Goal: Obtain resource: Obtain resource

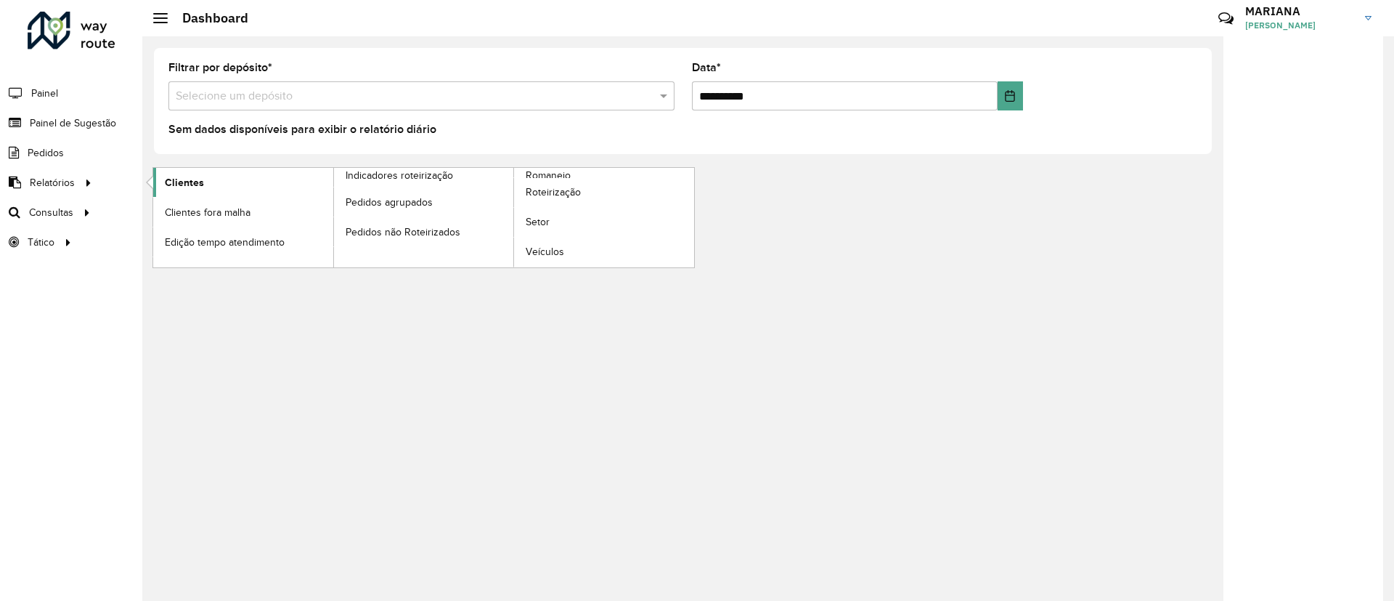
click at [182, 176] on span "Clientes" at bounding box center [184, 182] width 39 height 15
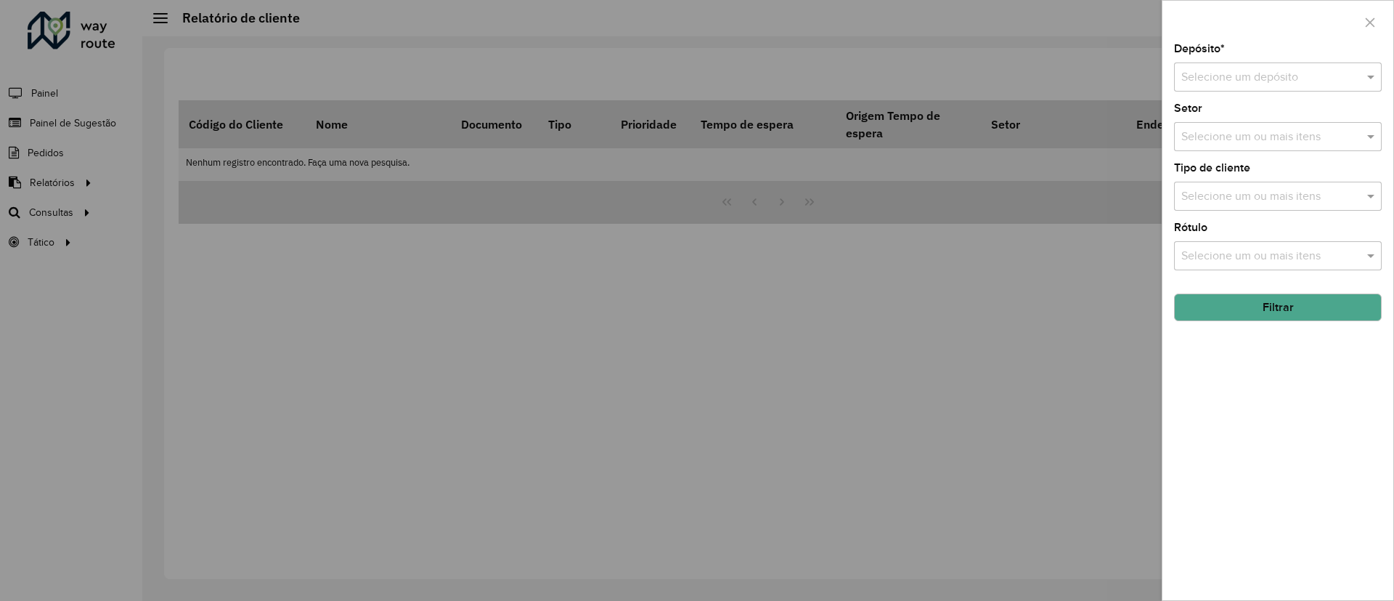
click at [1349, 59] on div "Depósito * Selecione um depósito" at bounding box center [1278, 68] width 208 height 48
click at [1282, 57] on div "Depósito * Selecione um depósito" at bounding box center [1278, 68] width 208 height 48
click at [1236, 98] on div "Depósito * Selecione um depósito Setor Selecione um ou mais itens Tipo de clien…" at bounding box center [1278, 322] width 231 height 556
click at [1232, 76] on input "text" at bounding box center [1263, 77] width 164 height 17
click at [1240, 127] on div "CDD [GEOGRAPHIC_DATA]" at bounding box center [1278, 119] width 206 height 25
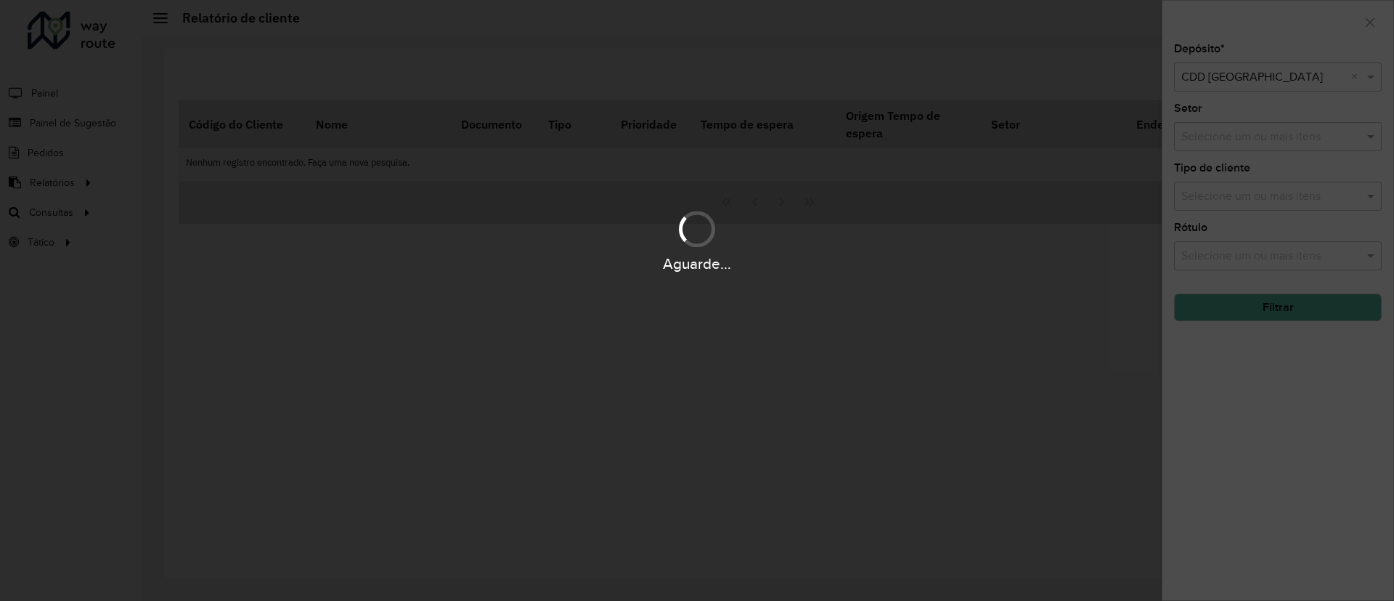
click at [1259, 146] on div "Aguarde..." at bounding box center [697, 300] width 1394 height 601
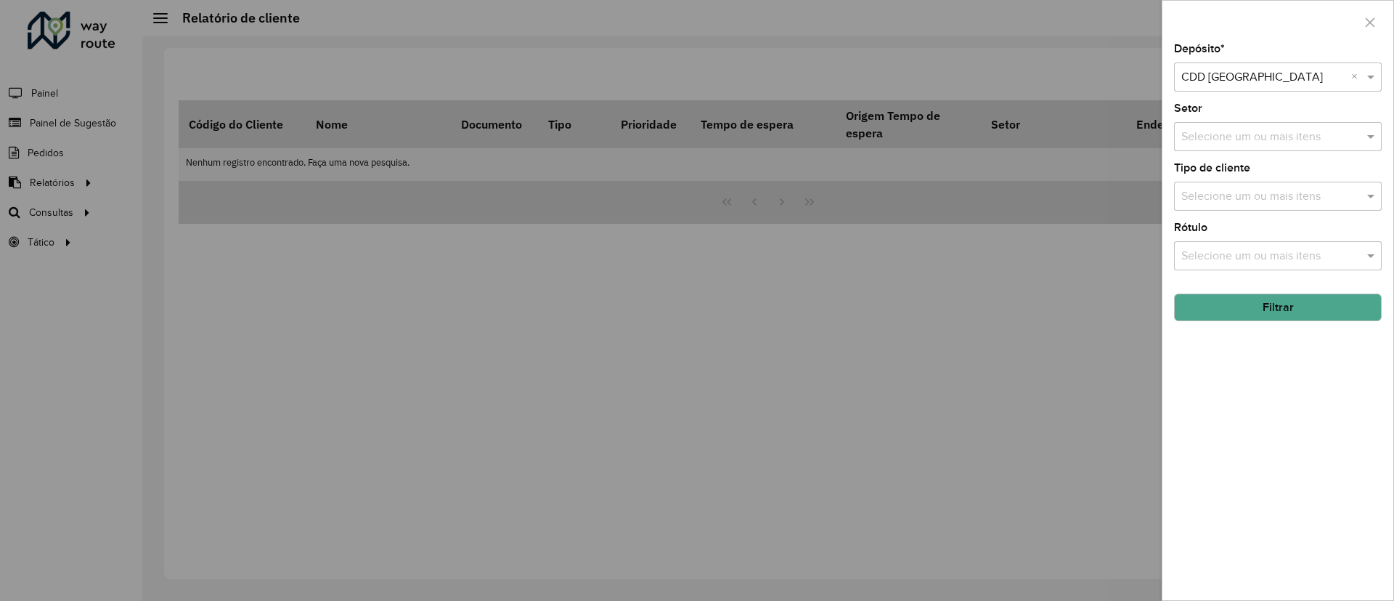
click at [1294, 197] on input "text" at bounding box center [1271, 196] width 186 height 17
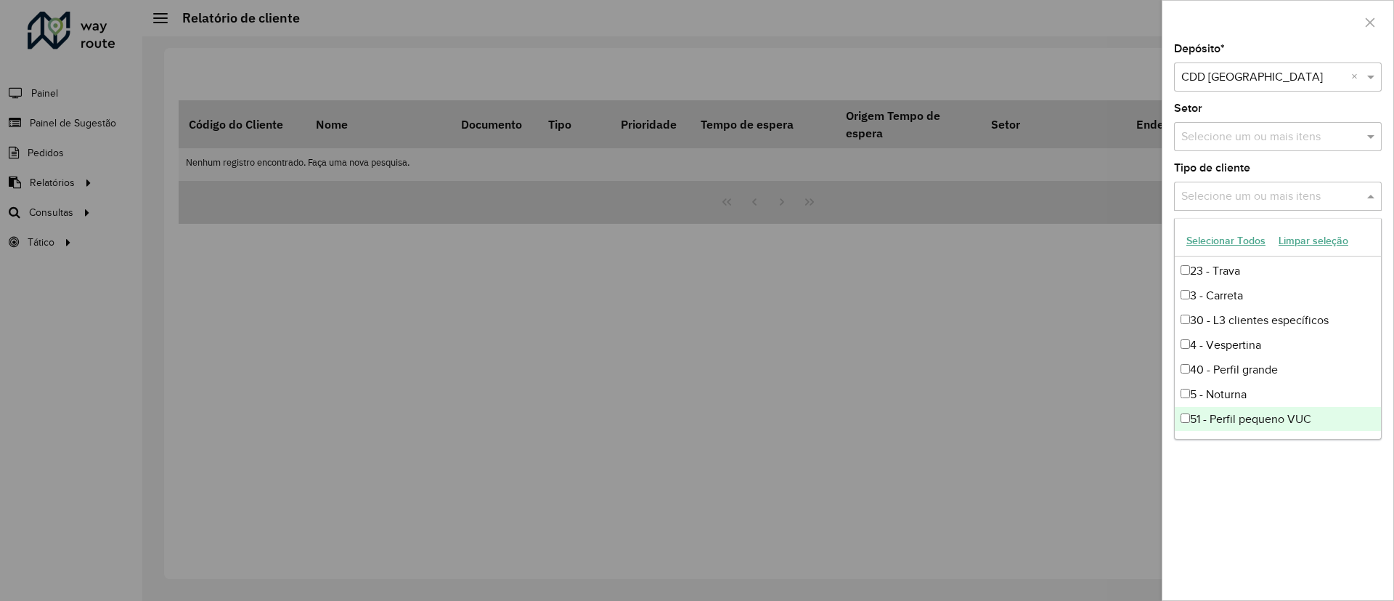
scroll to position [3, 0]
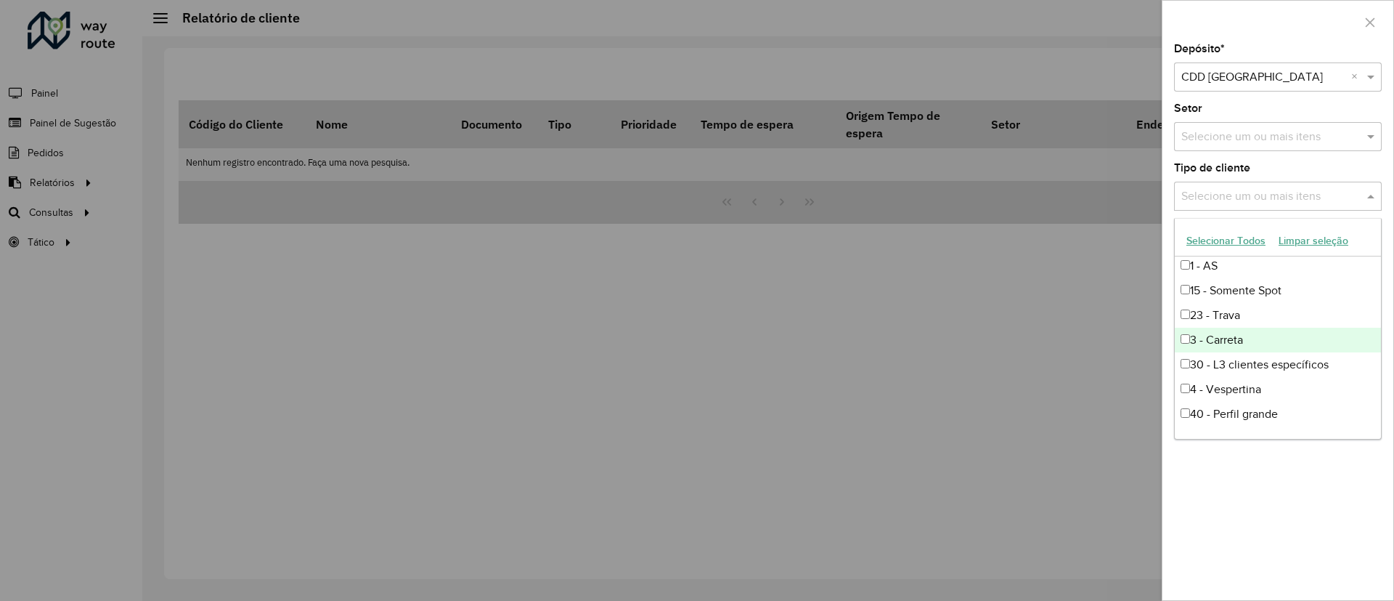
click at [709, 361] on div at bounding box center [697, 300] width 1394 height 601
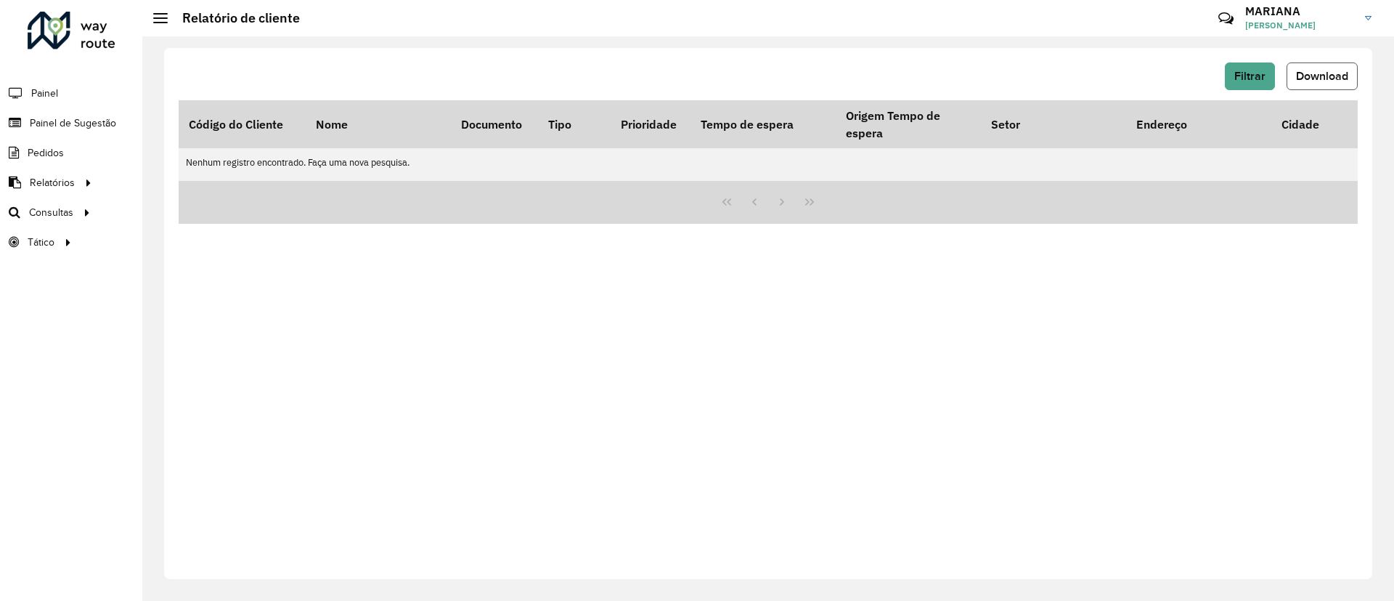
click at [1303, 76] on span "Download" at bounding box center [1322, 76] width 52 height 12
click at [1322, 83] on button "Download" at bounding box center [1322, 76] width 71 height 28
click at [1107, 290] on div "Filtrar Download Código do Cliente Nome Documento Tipo Prioridade Tempo de espe…" at bounding box center [768, 313] width 1208 height 531
click at [1242, 67] on button "Filtrar" at bounding box center [1250, 76] width 50 height 28
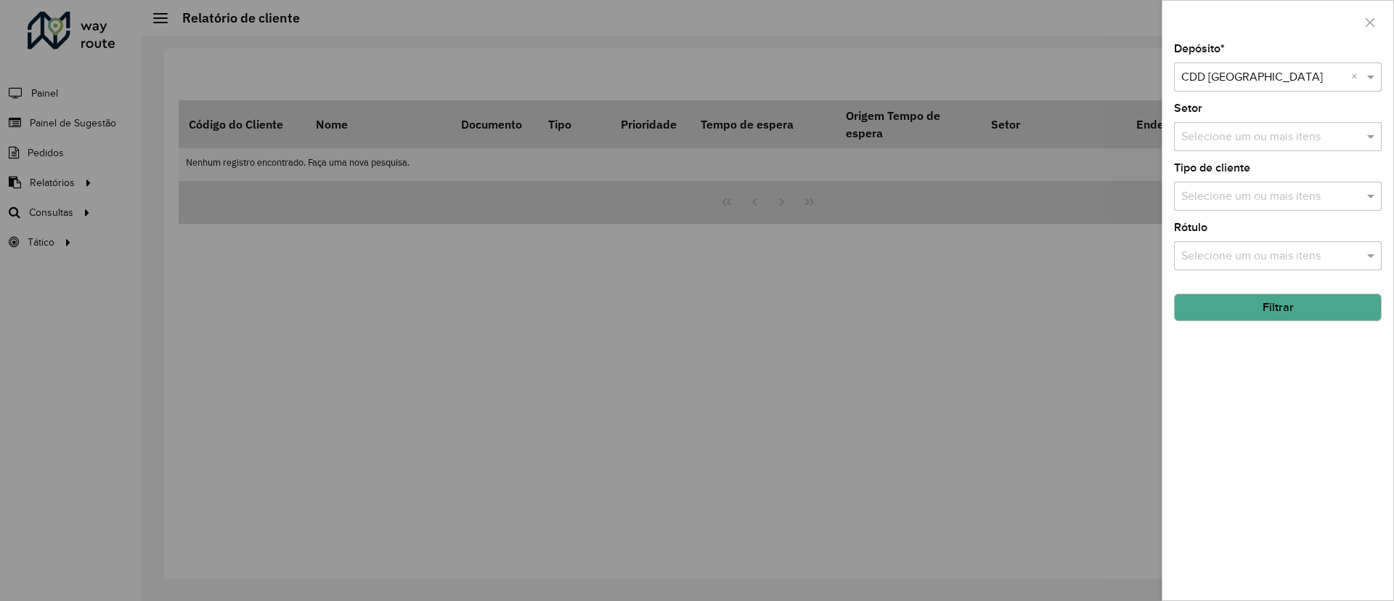
click at [1284, 305] on button "Filtrar" at bounding box center [1278, 307] width 208 height 28
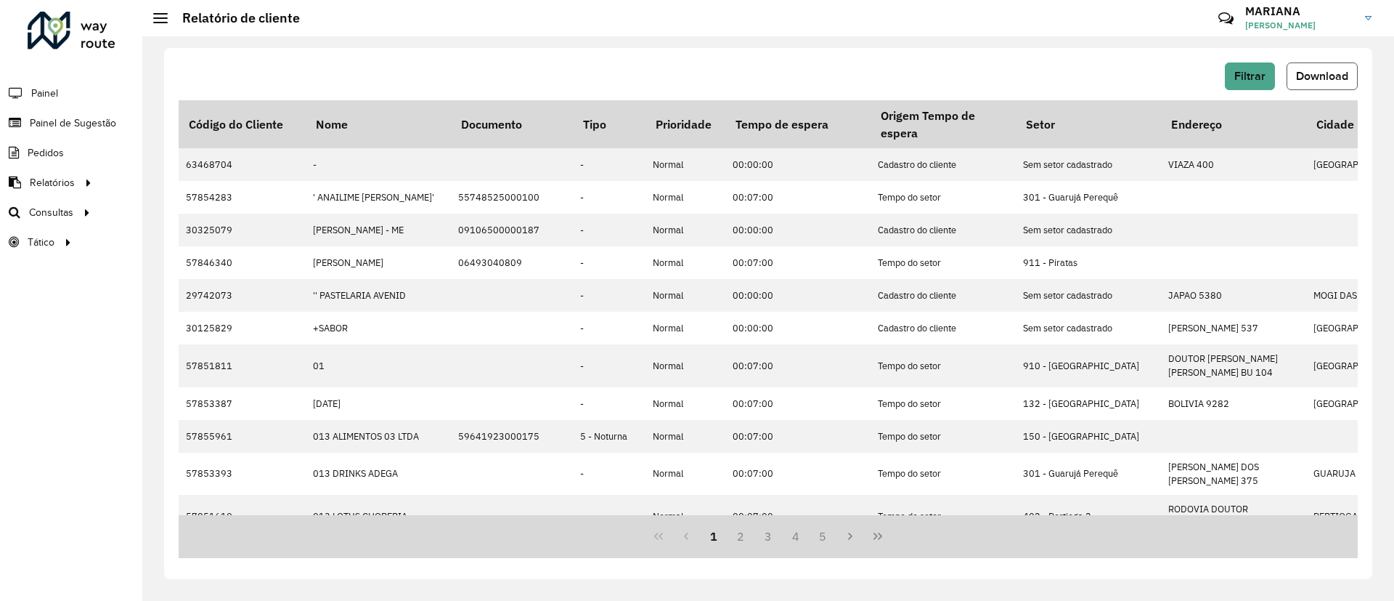
click at [1296, 70] on span "Download" at bounding box center [1322, 76] width 52 height 12
click at [1261, 80] on span "Filtrar" at bounding box center [1249, 76] width 31 height 12
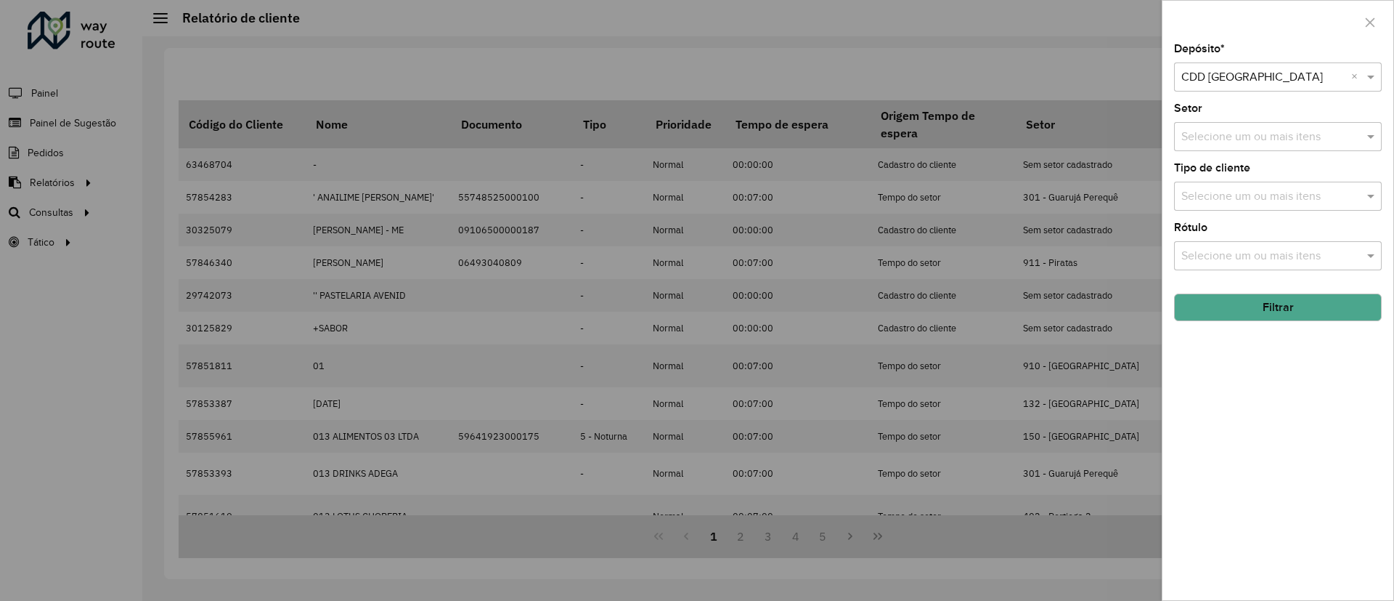
click at [1232, 202] on input "text" at bounding box center [1271, 196] width 186 height 17
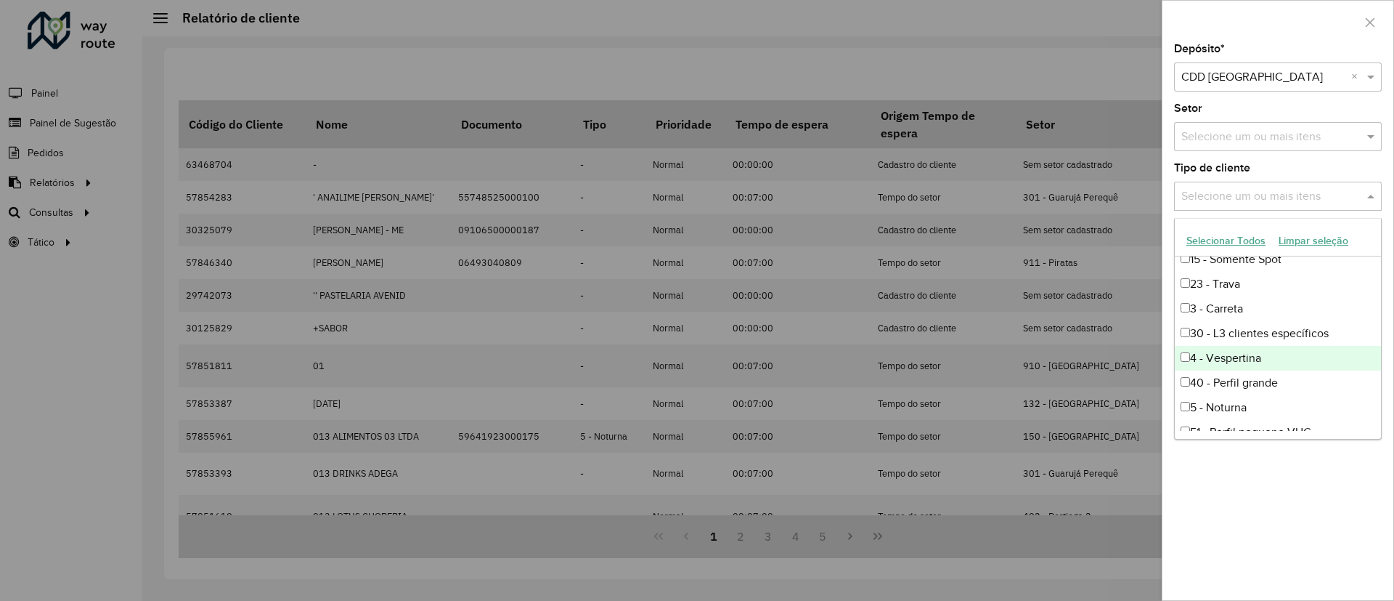
scroll to position [0, 0]
